Goal: Check status: Check status

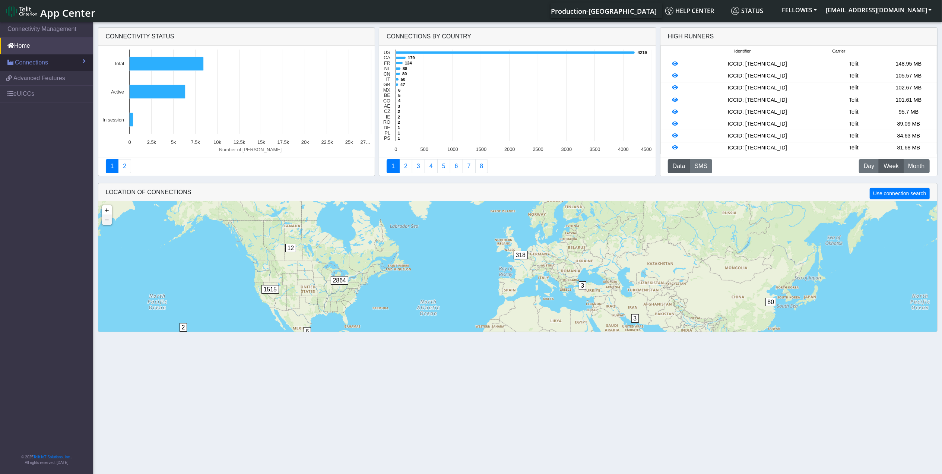
click at [47, 58] on span "Connections" at bounding box center [31, 62] width 33 height 9
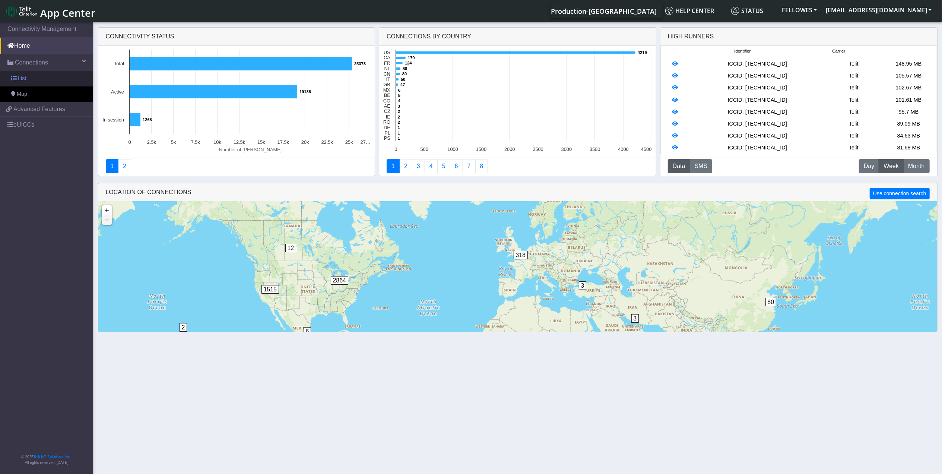
click at [58, 81] on link "List" at bounding box center [46, 79] width 93 height 16
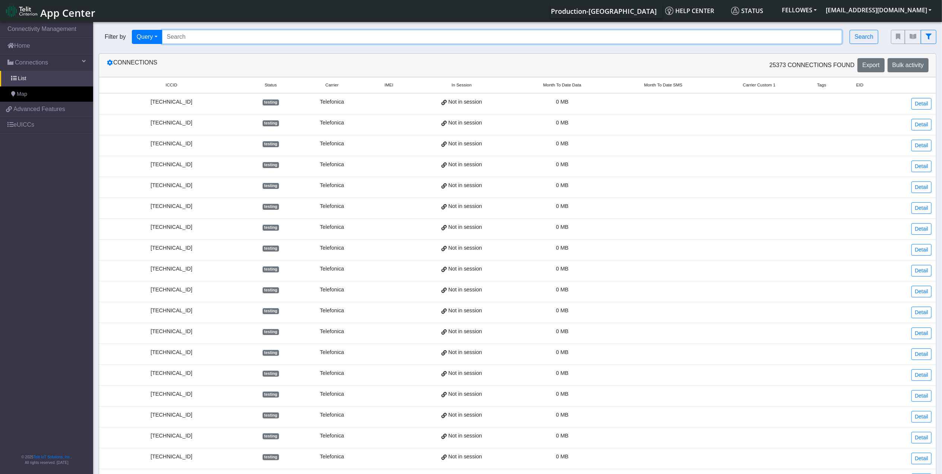
click at [197, 38] on input "Search..." at bounding box center [502, 37] width 681 height 14
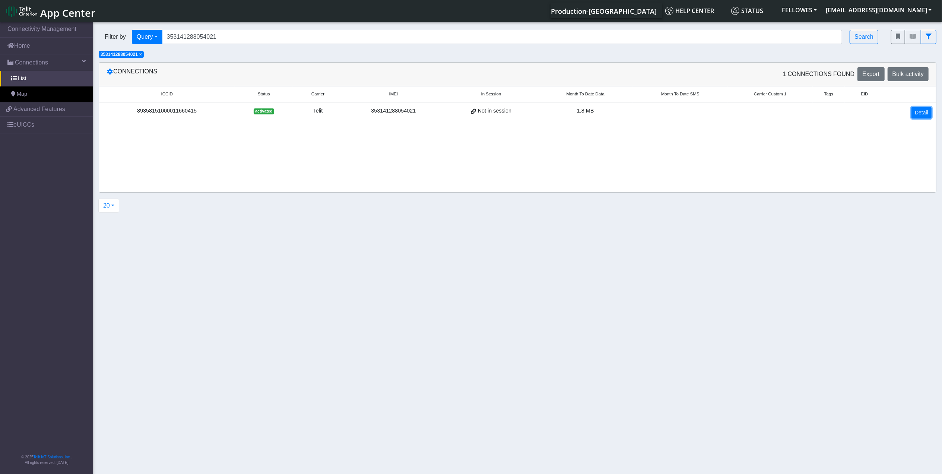
click at [917, 112] on link "Detail" at bounding box center [921, 113] width 20 height 12
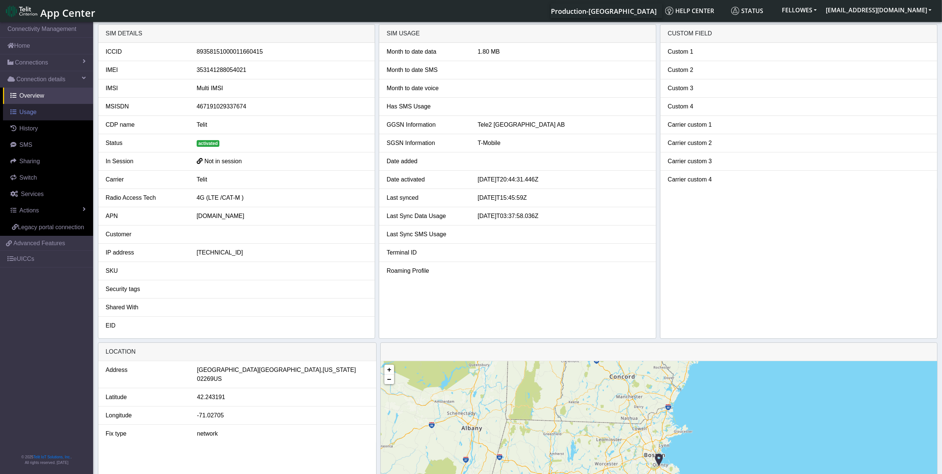
click at [26, 112] on span "Usage" at bounding box center [27, 112] width 17 height 6
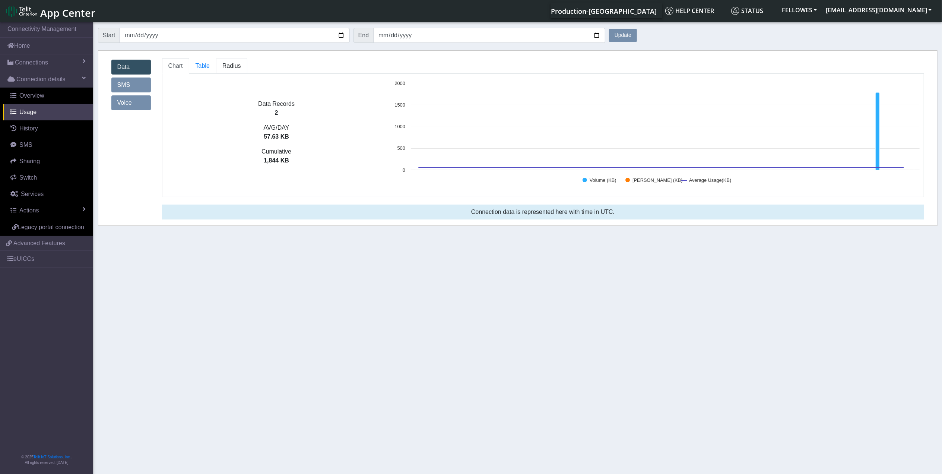
click at [210, 68] on span "Radius" at bounding box center [203, 66] width 14 height 6
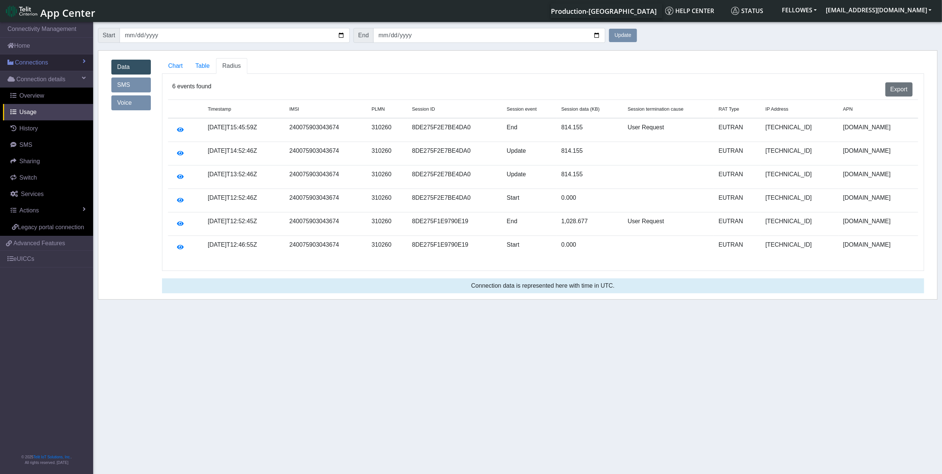
click at [55, 60] on link "Connections" at bounding box center [46, 62] width 93 height 16
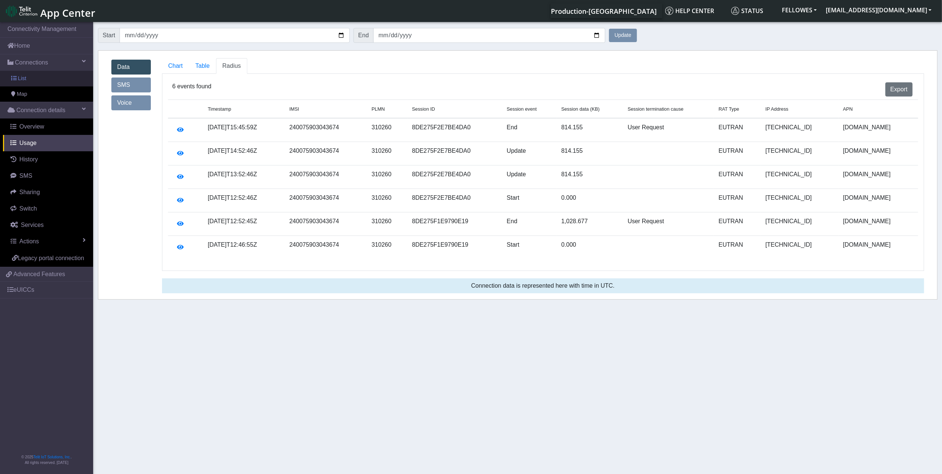
click at [66, 75] on link "List" at bounding box center [46, 79] width 93 height 16
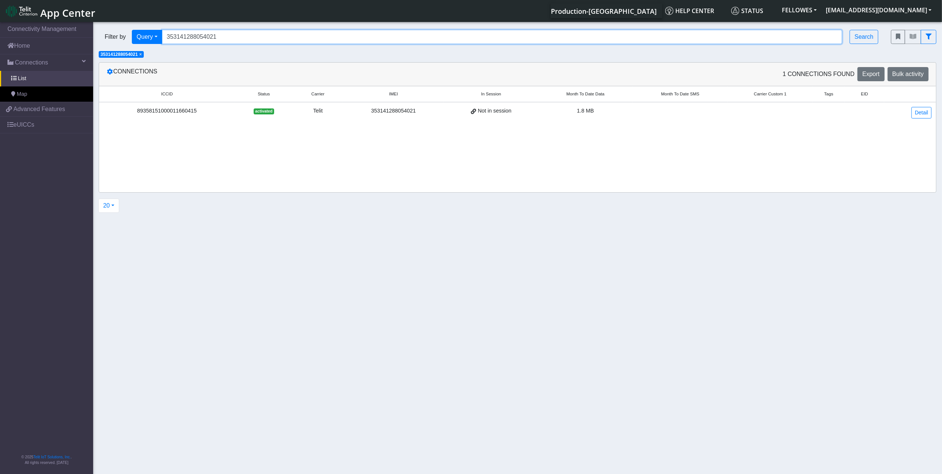
click at [256, 32] on input "353141288054021" at bounding box center [502, 37] width 681 height 14
paste input "89358151000011657288"
type input "89358151000011657288"
click at [140, 56] on span "×" at bounding box center [140, 54] width 3 height 5
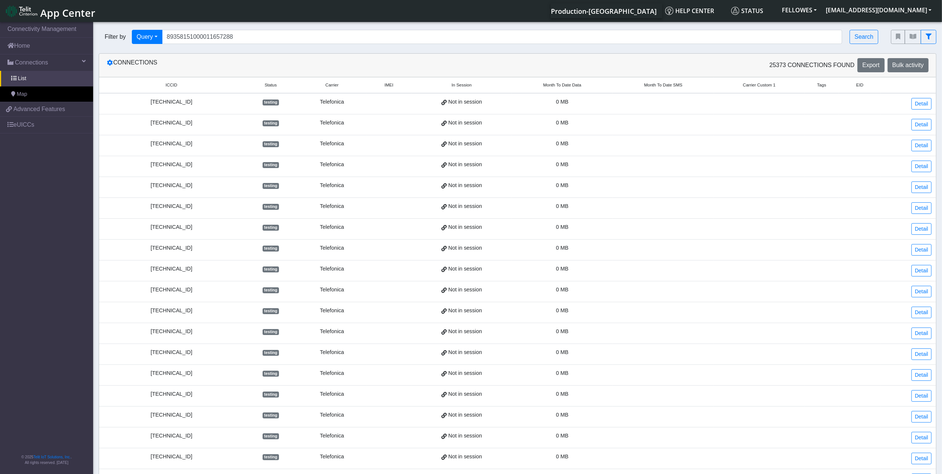
click at [869, 29] on div "Filter by Query Query In Session Not connected Tags Country Operator 8935815100…" at bounding box center [489, 36] width 792 height 25
click at [851, 43] on button "Search" at bounding box center [864, 37] width 29 height 14
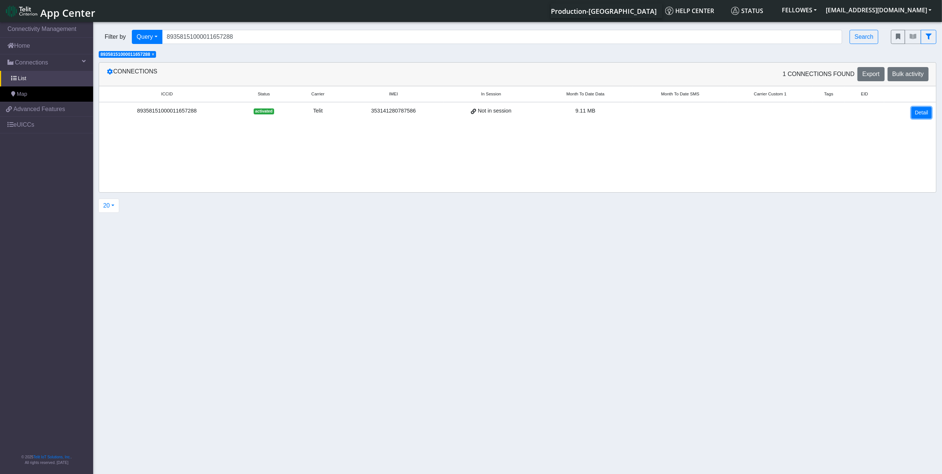
click at [922, 112] on link "Detail" at bounding box center [921, 113] width 20 height 12
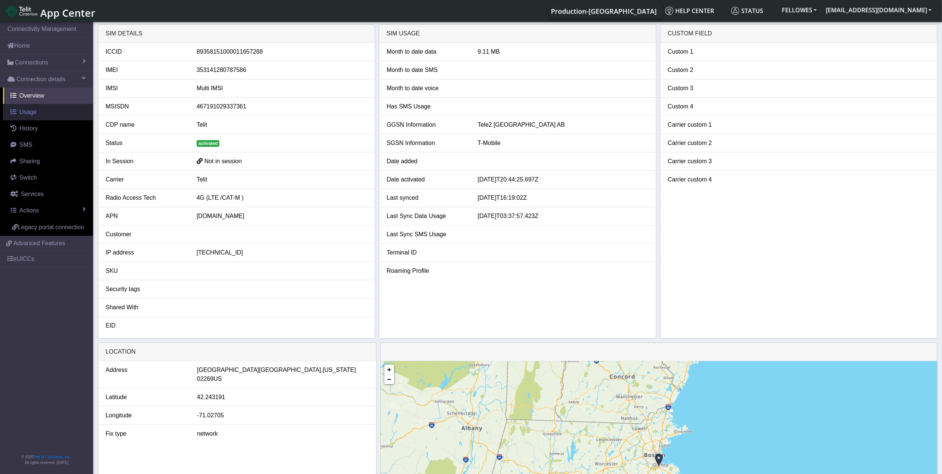
click at [22, 111] on span "Usage" at bounding box center [27, 112] width 17 height 6
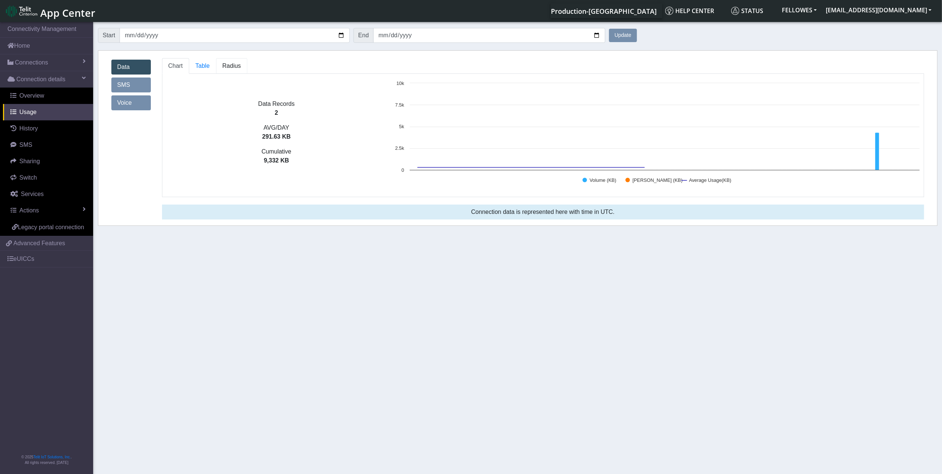
click at [210, 69] on span "Radius" at bounding box center [203, 66] width 14 height 6
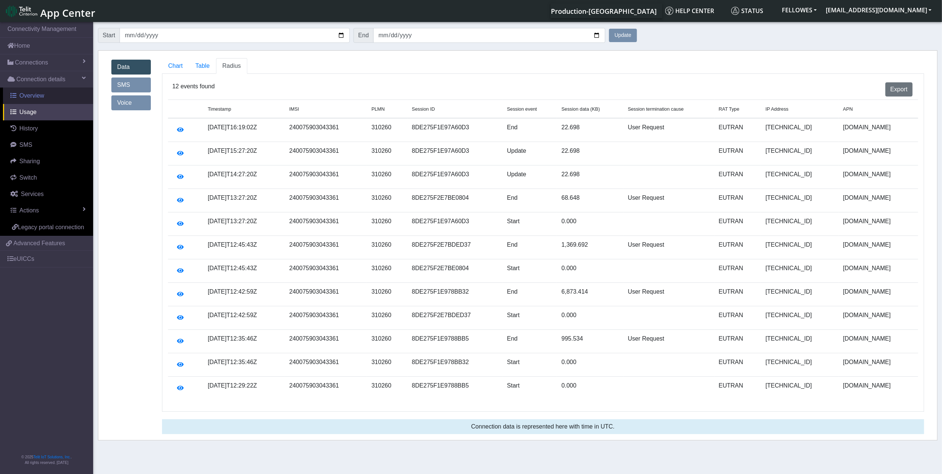
click at [45, 99] on link "Overview" at bounding box center [48, 96] width 90 height 16
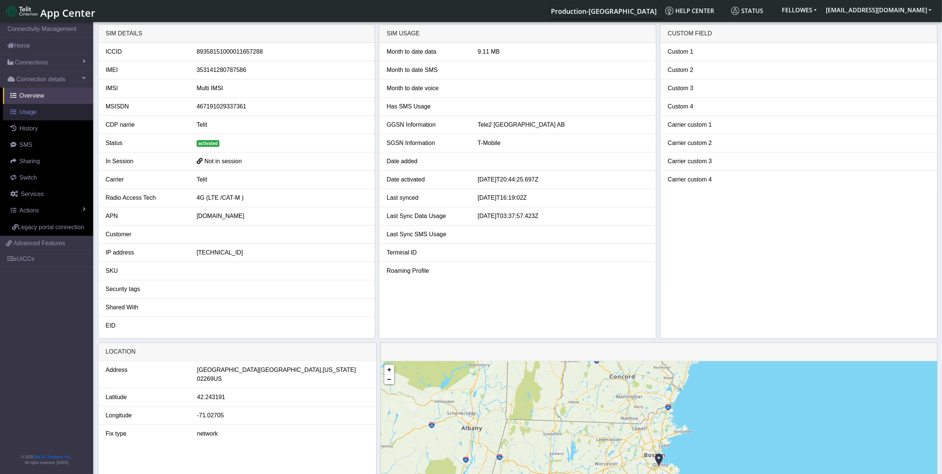
click at [45, 115] on link "Usage" at bounding box center [48, 112] width 90 height 16
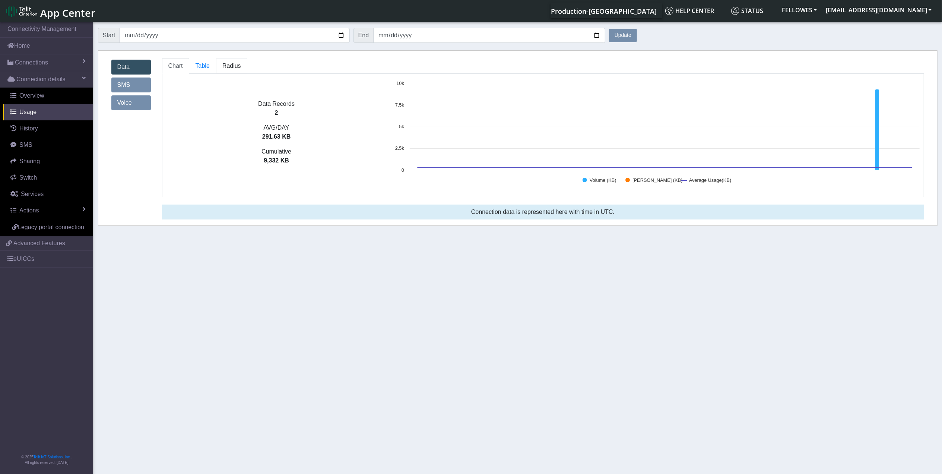
click at [216, 60] on link "Radius" at bounding box center [202, 66] width 27 height 16
